Goal: Task Accomplishment & Management: Complete application form

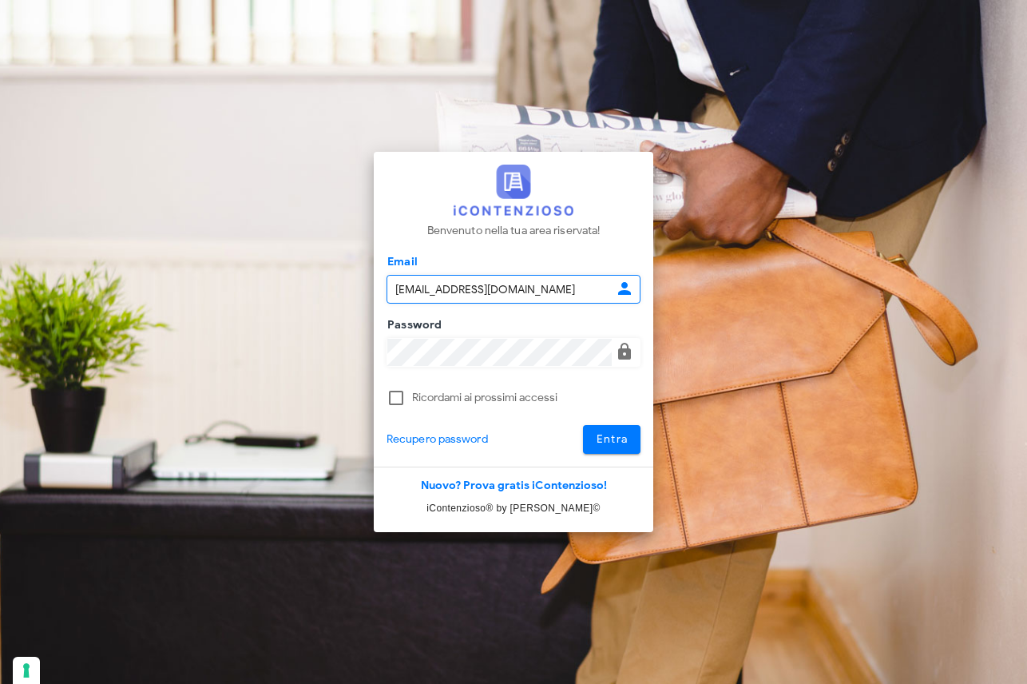
type input "[EMAIL_ADDRESS][DOMAIN_NAME]"
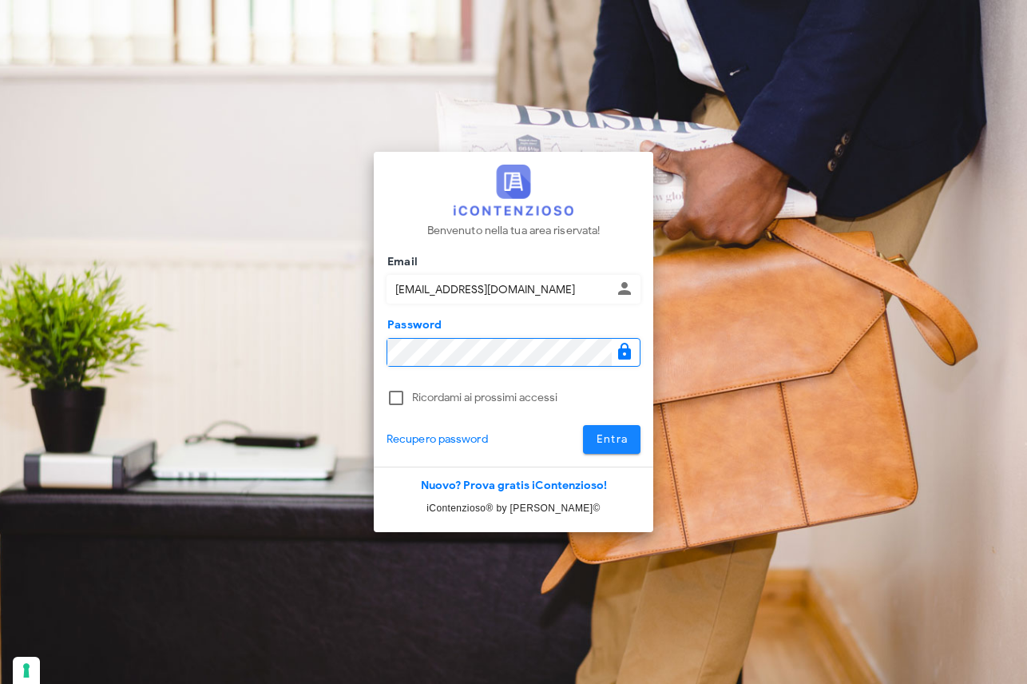
click at [625, 438] on span "Entra" at bounding box center [612, 439] width 33 height 14
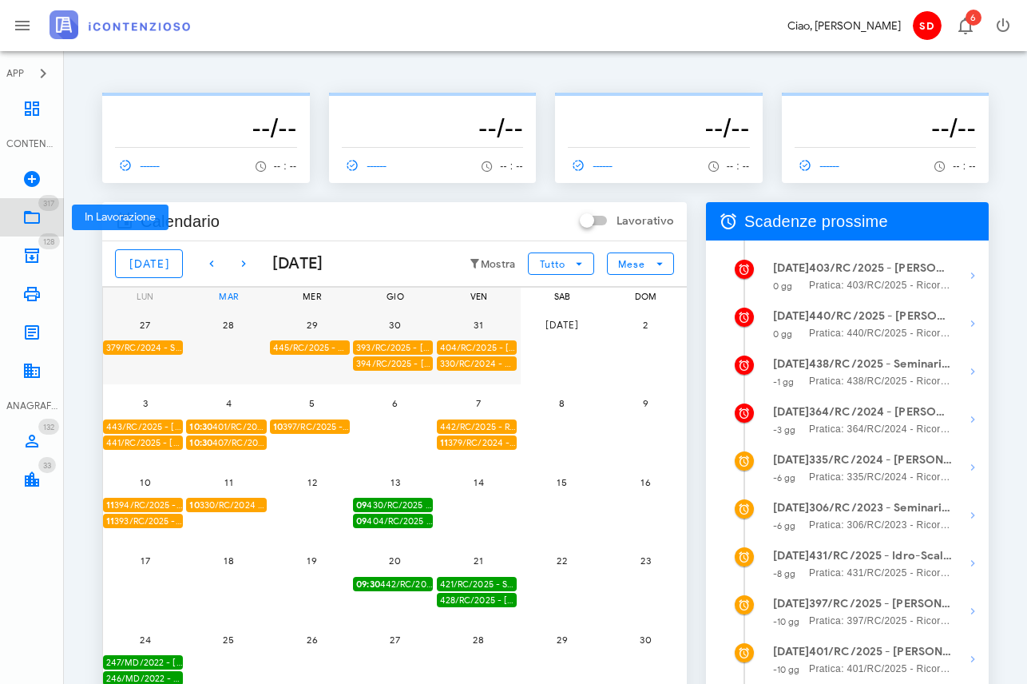
click at [26, 217] on icon at bounding box center [31, 217] width 19 height 19
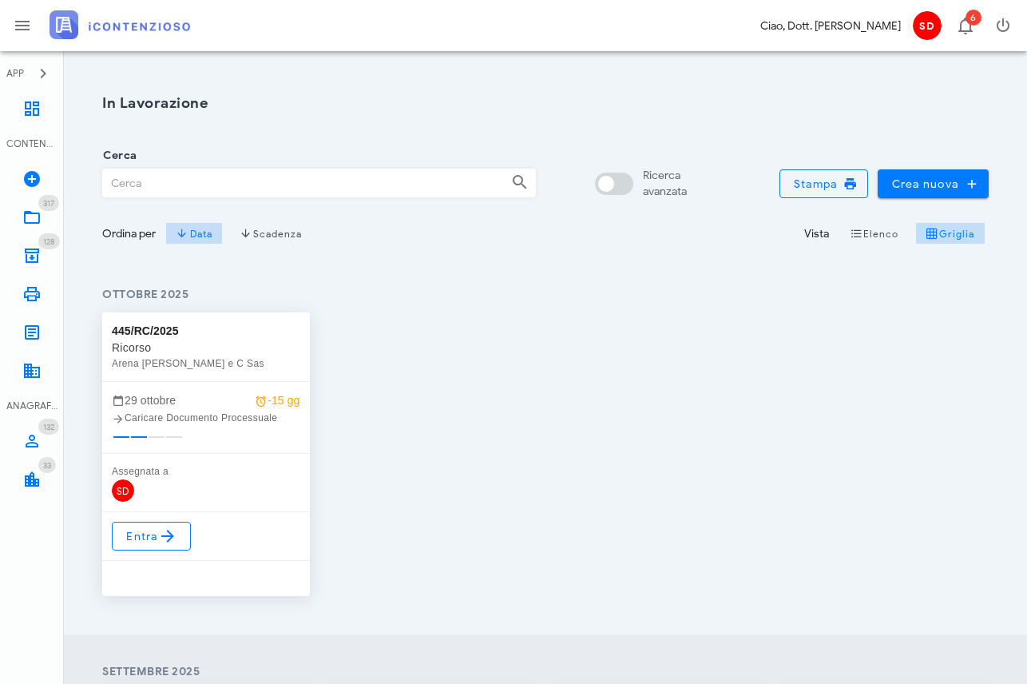
click at [131, 176] on input "Cerca" at bounding box center [300, 182] width 395 height 27
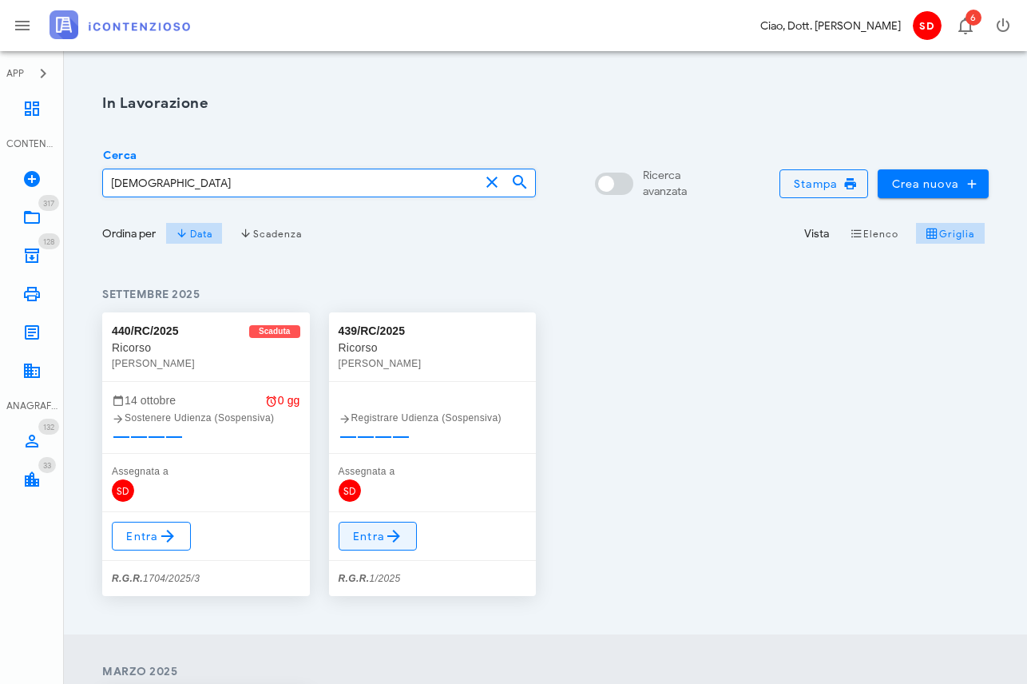
type input "latino"
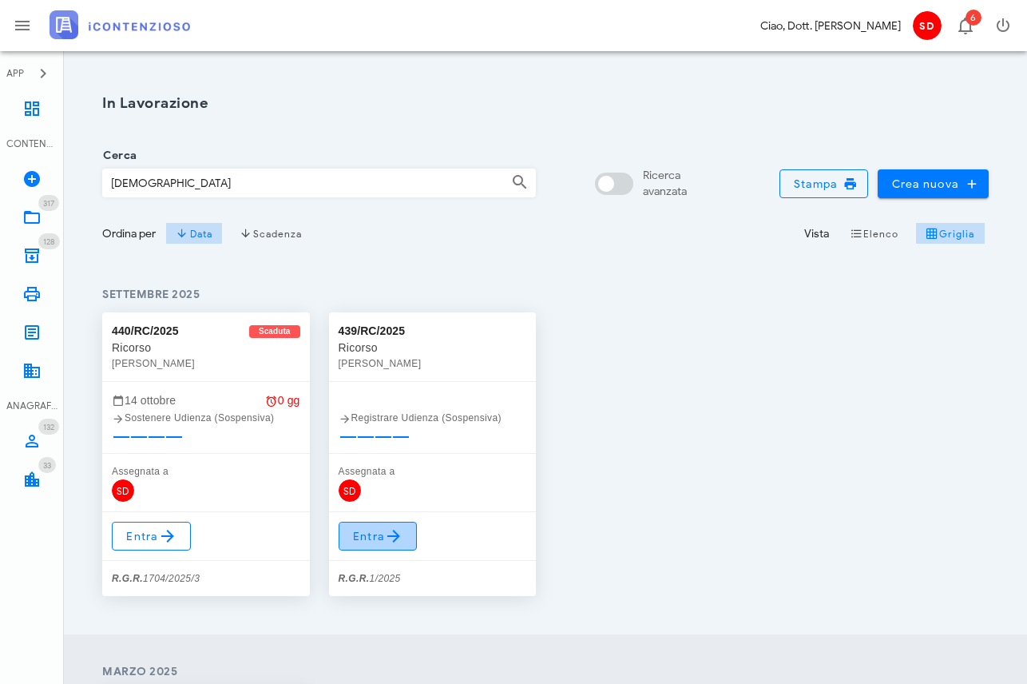
click at [373, 538] on span "Entra" at bounding box center [378, 535] width 52 height 19
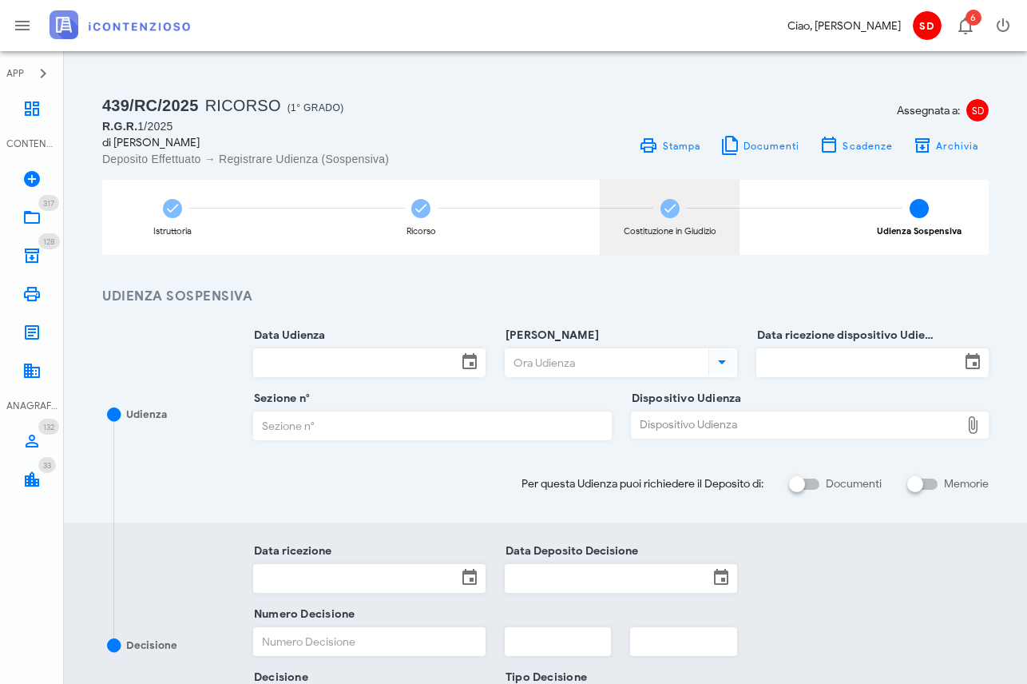
click at [665, 215] on icon at bounding box center [670, 208] width 16 height 16
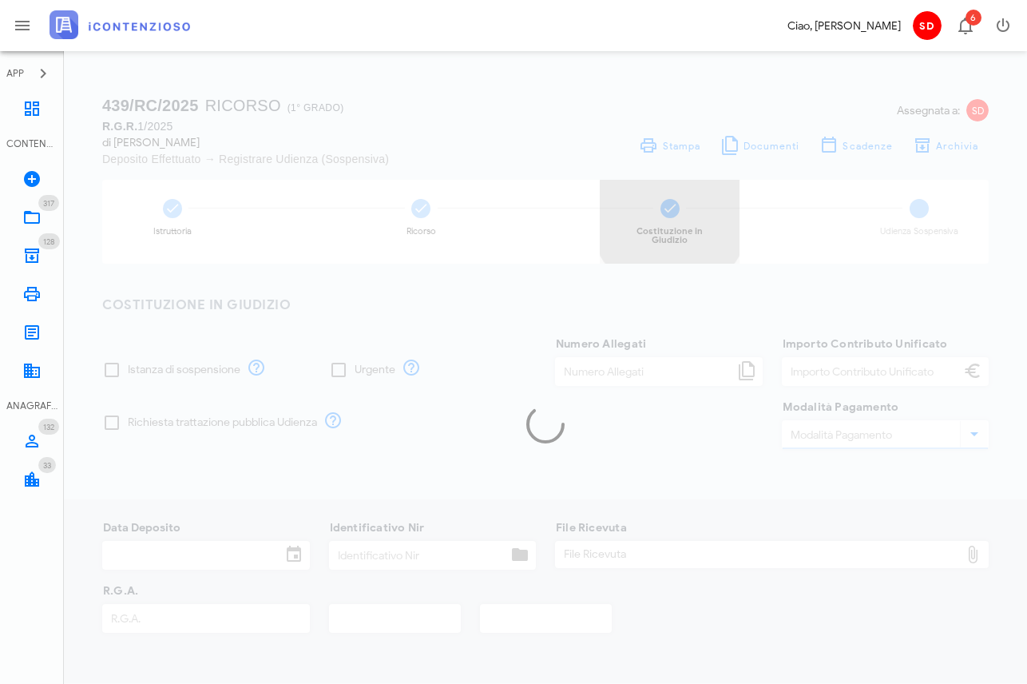
checkbox input "true"
type input "15"
type input "250,00"
type input "PagoPa"
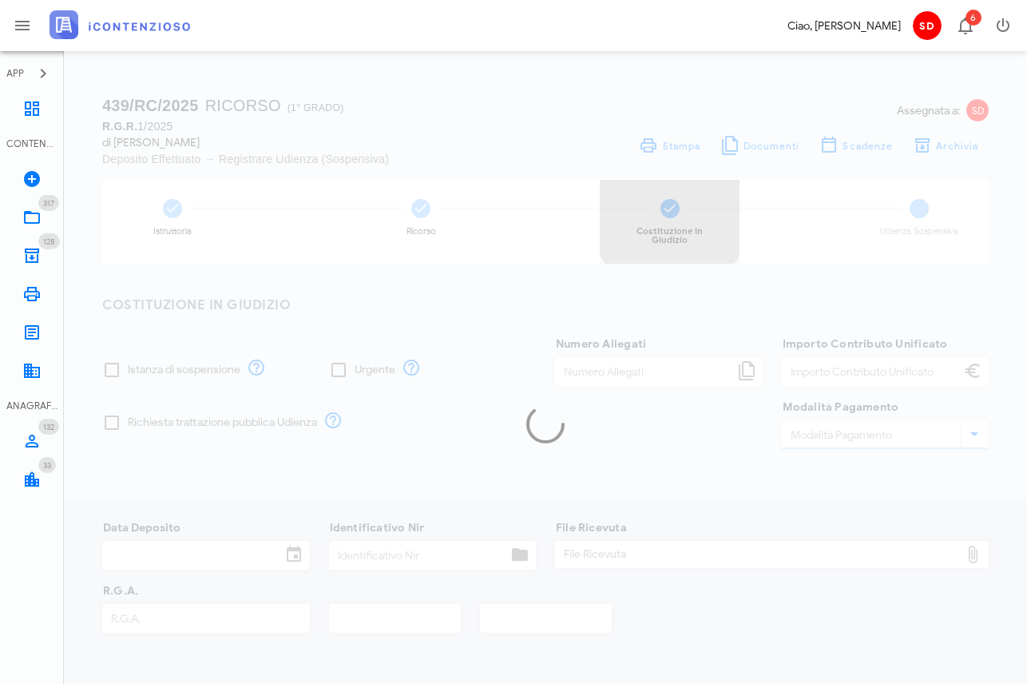
type input "[DATE]"
type input "1394895"
type input "1"
type input "2025"
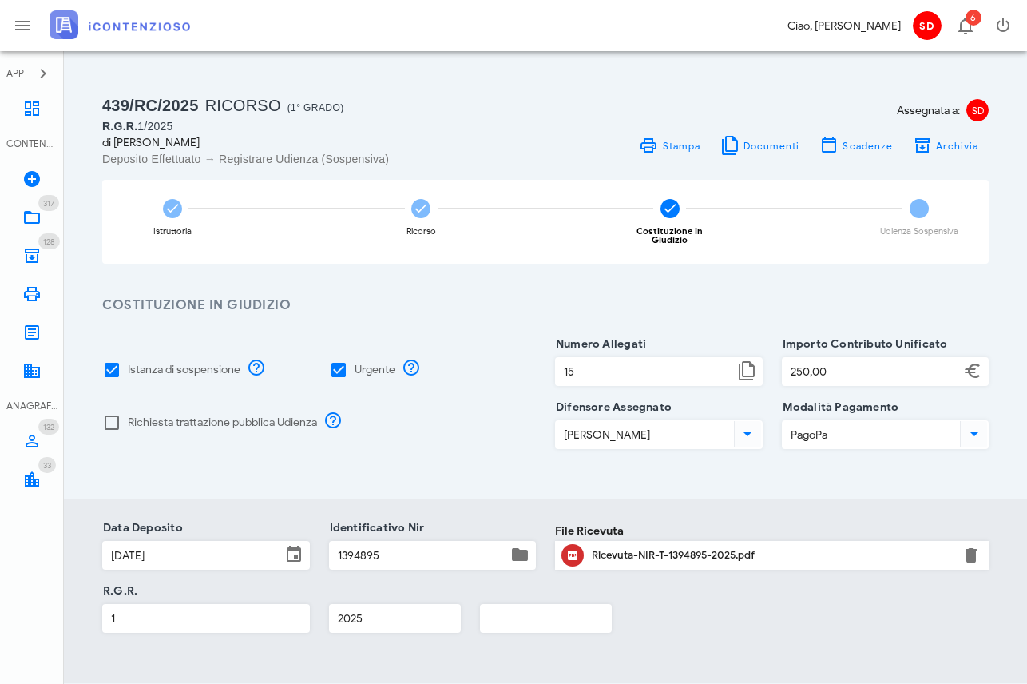
click at [121, 607] on input "1" at bounding box center [206, 618] width 206 height 27
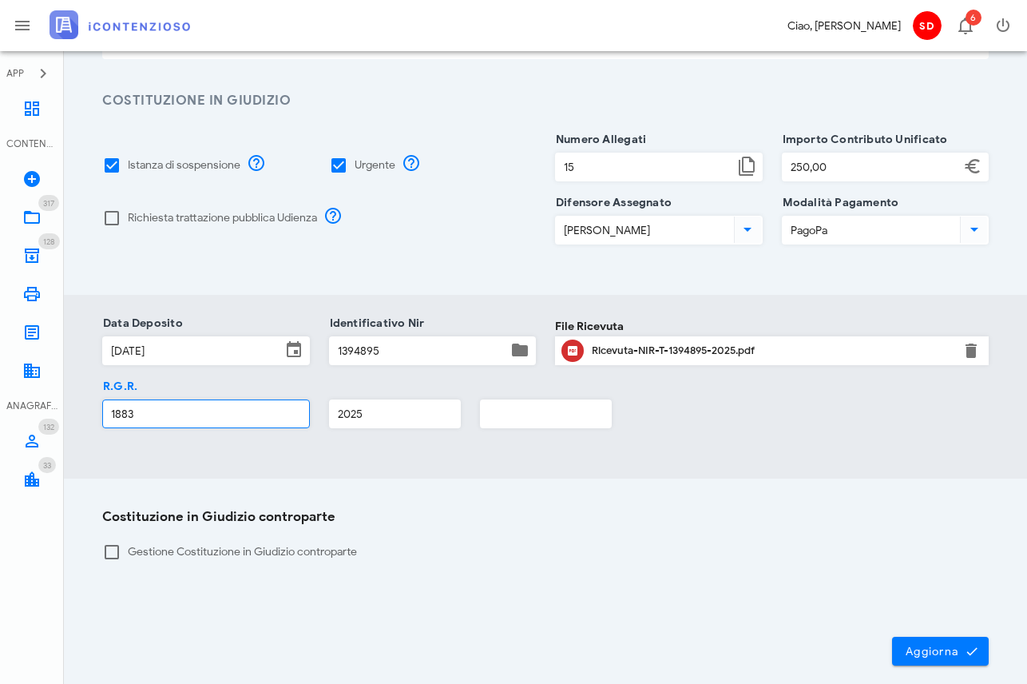
scroll to position [206, 0]
type input "1883"
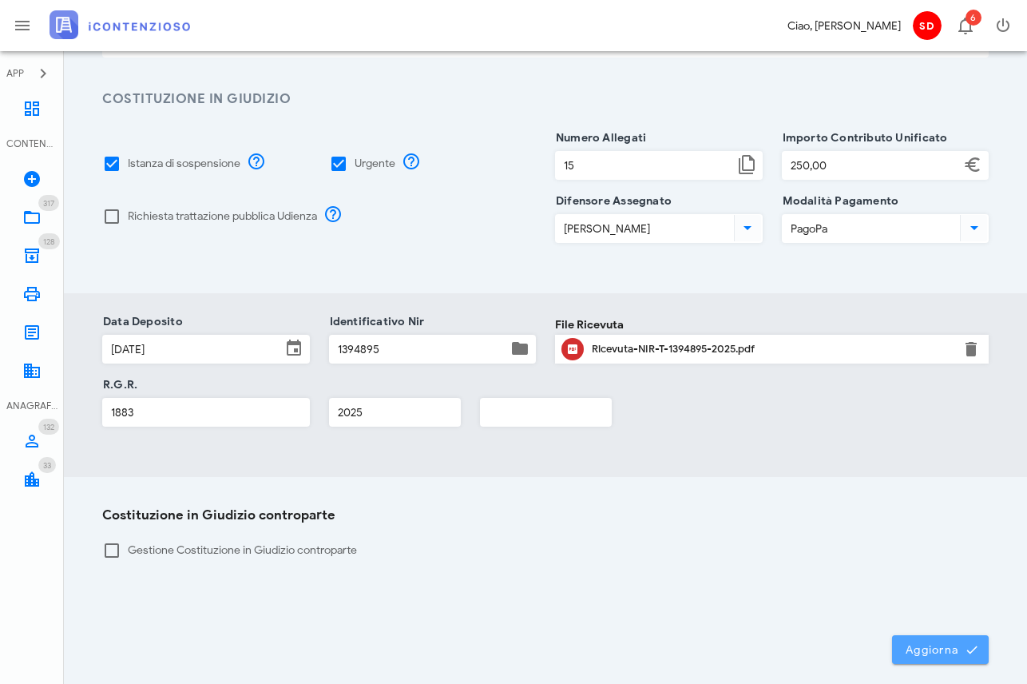
click at [932, 642] on span "Aggiorna" at bounding box center [940, 649] width 71 height 14
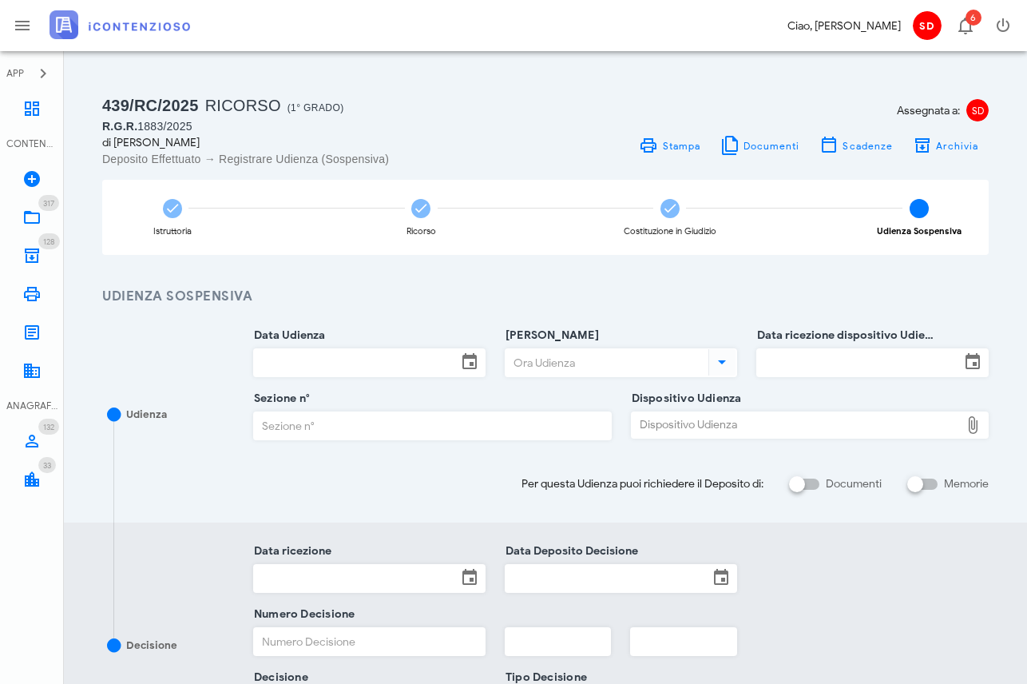
scroll to position [0, 0]
